Goal: Information Seeking & Learning: Learn about a topic

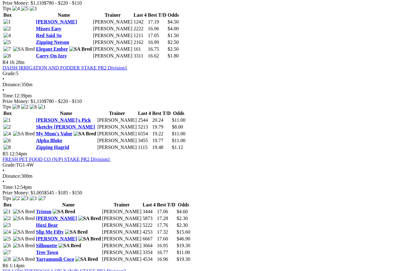
scroll to position [547, 0]
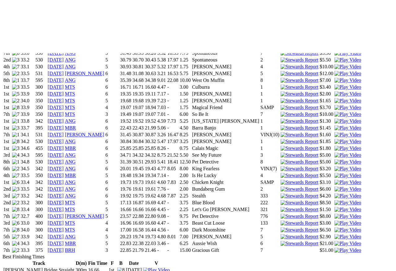
scroll to position [462, 0]
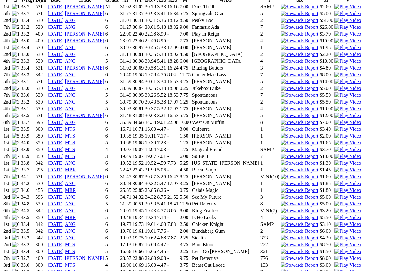
click at [334, 242] on img at bounding box center [347, 245] width 27 height 6
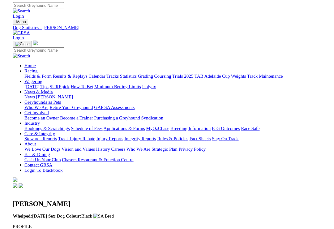
scroll to position [327, 0]
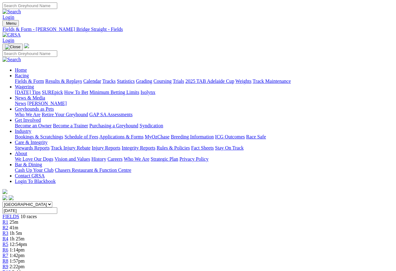
scroll to position [591, 0]
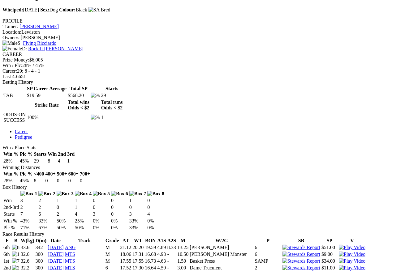
scroll to position [156, 0]
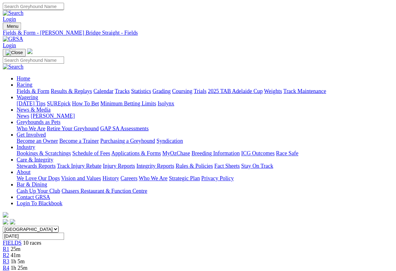
scroll to position [625, 0]
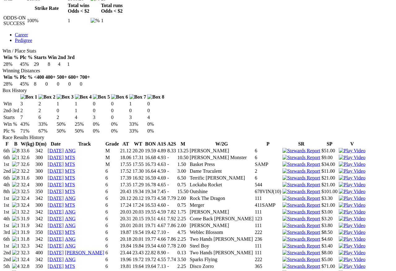
scroll to position [300, 0]
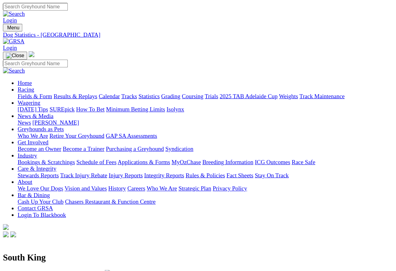
scroll to position [261, 0]
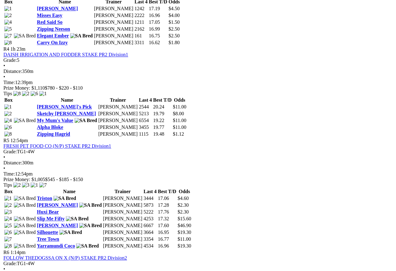
scroll to position [550, 0]
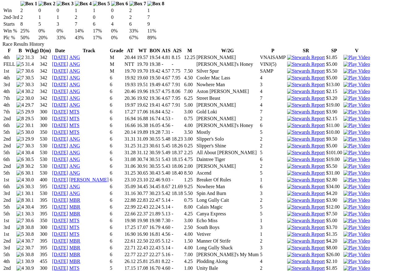
scroll to position [407, 0]
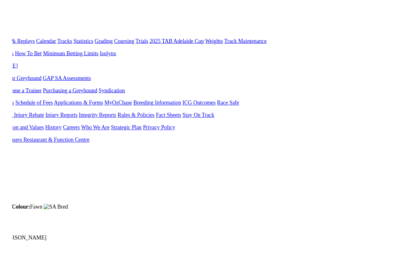
scroll to position [351, 0]
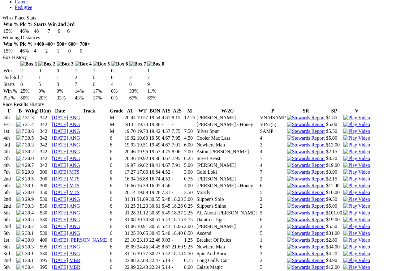
scroll to position [353, 0]
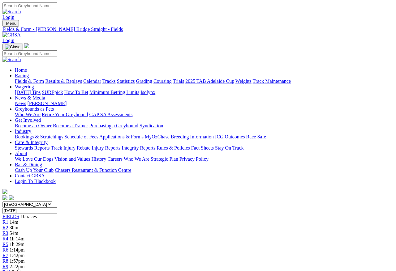
scroll to position [580, 0]
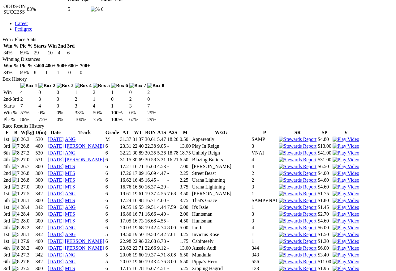
scroll to position [329, 0]
click at [333, 266] on img at bounding box center [346, 269] width 27 height 6
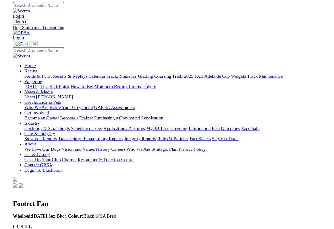
scroll to position [337, 0]
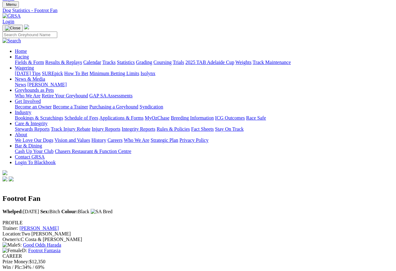
scroll to position [19, 0]
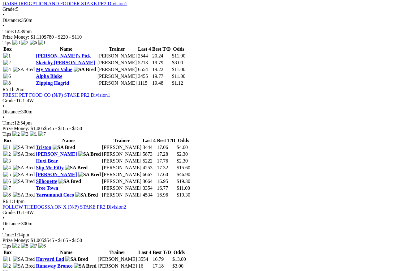
scroll to position [665, 0]
